Goal: Task Accomplishment & Management: Manage account settings

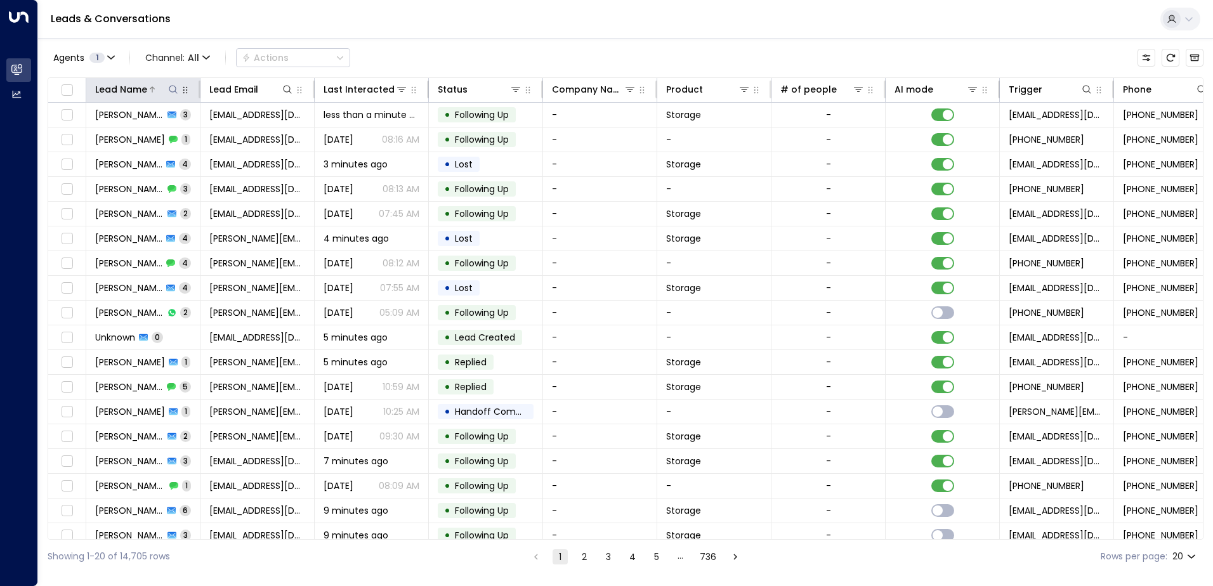
click at [175, 88] on icon at bounding box center [173, 89] width 10 height 10
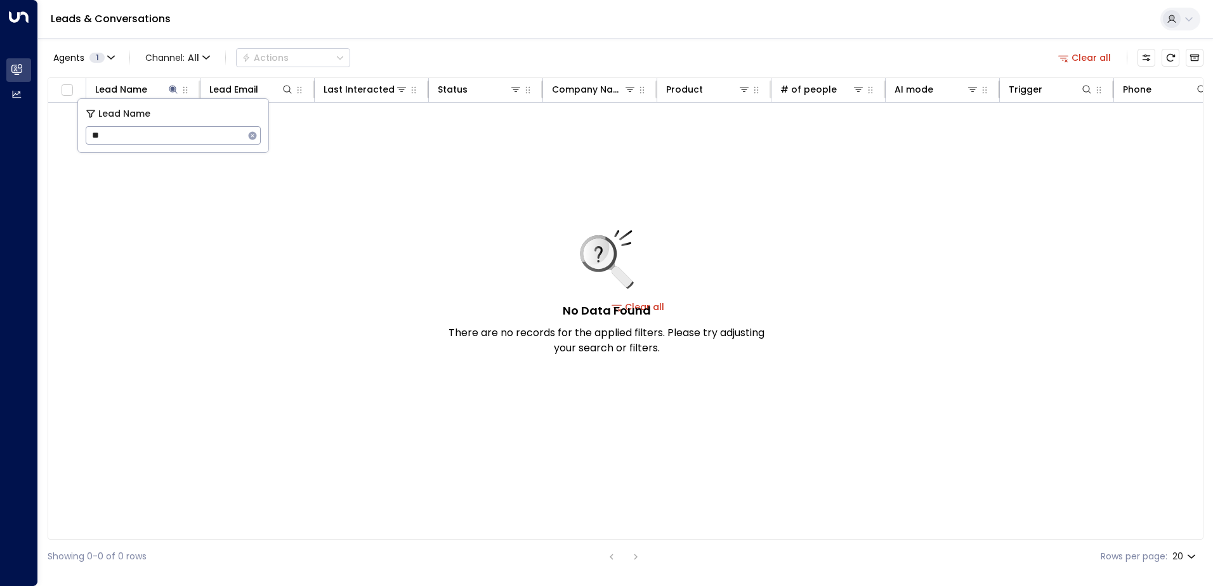
type input "*"
type input "****"
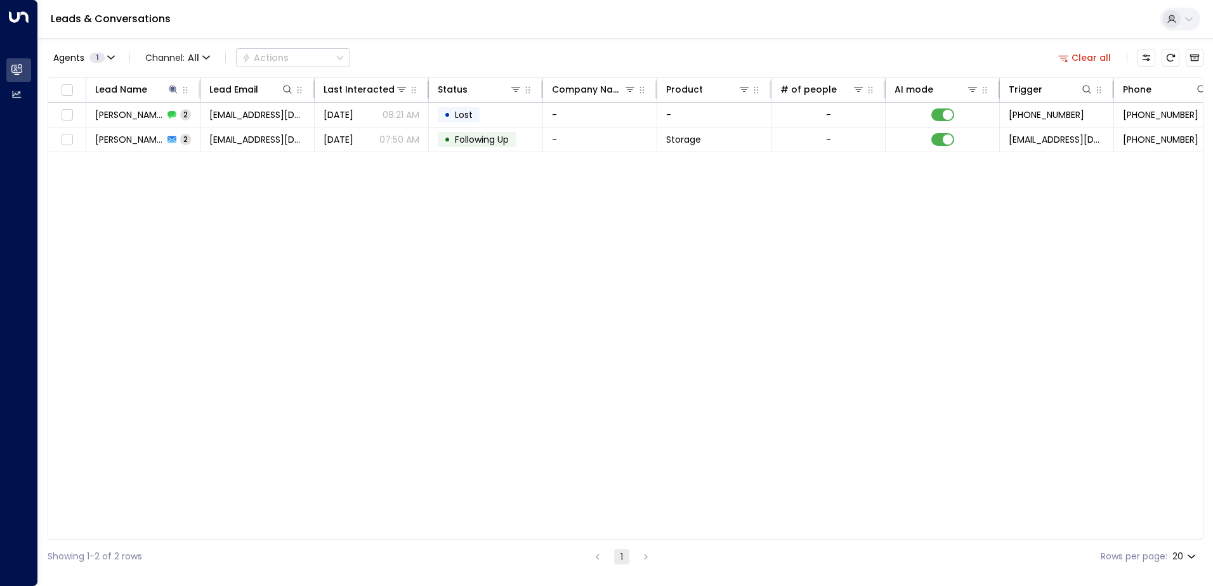
click at [322, 329] on div "Lead Name Lead Email Last Interacted Status Company Name Product # of people AI…" at bounding box center [626, 308] width 1156 height 462
click at [101, 18] on link "Leads & Conversations" at bounding box center [111, 18] width 120 height 15
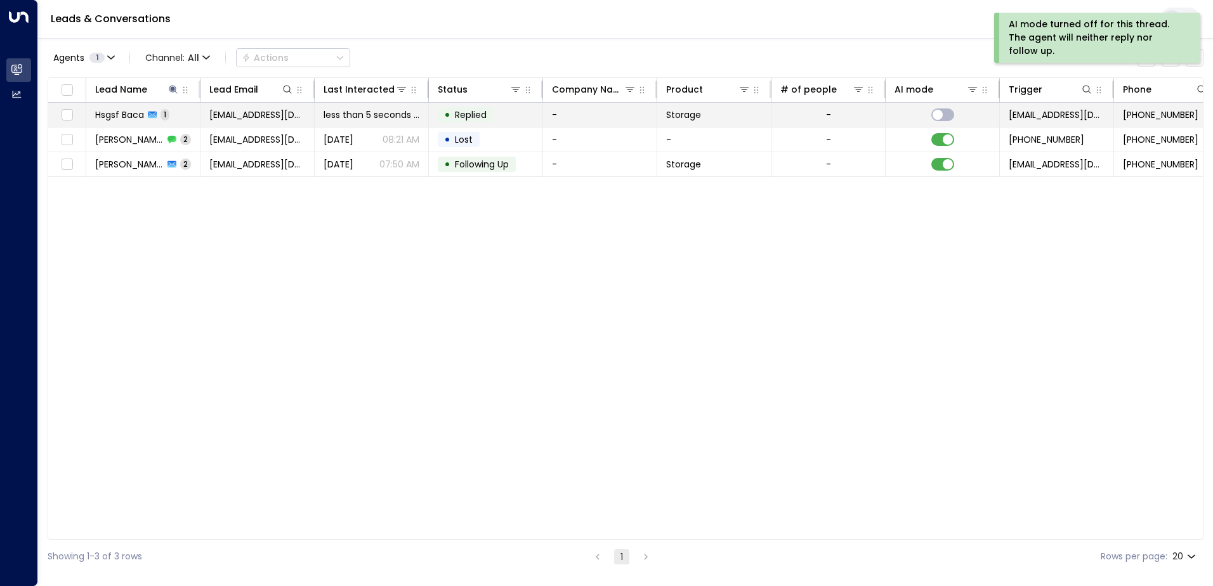
click at [500, 111] on td "• Replied" at bounding box center [486, 115] width 114 height 24
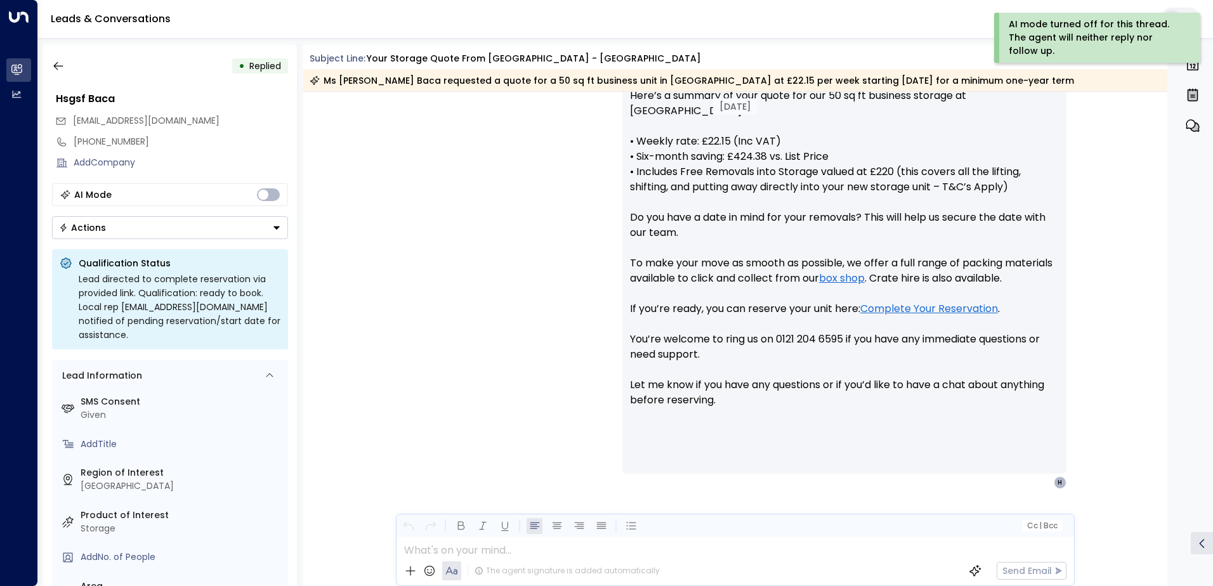
scroll to position [546, 0]
